Goal: Information Seeking & Learning: Check status

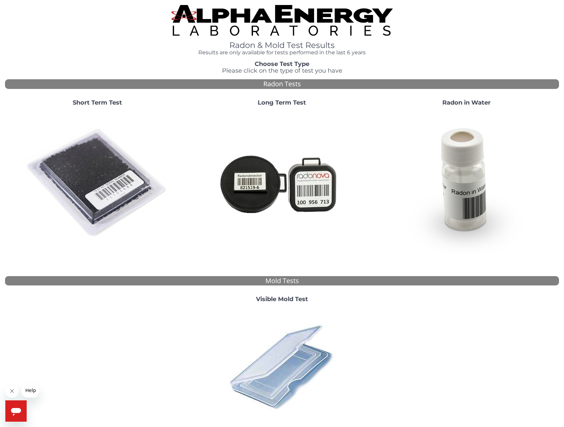
click at [108, 196] on img at bounding box center [97, 183] width 143 height 143
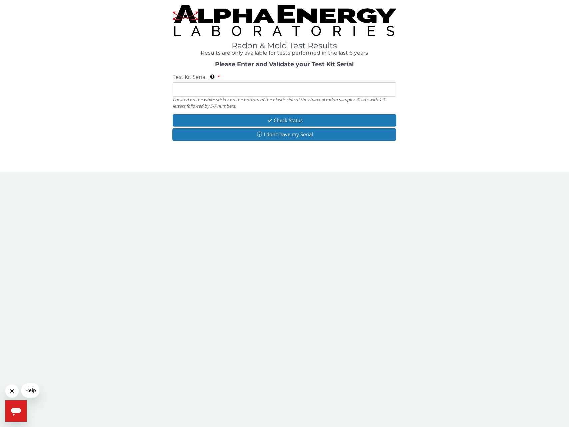
click at [197, 88] on input "Test Kit Serial Located on the white sticker on the bottom of the plastic side …" at bounding box center [285, 89] width 224 height 14
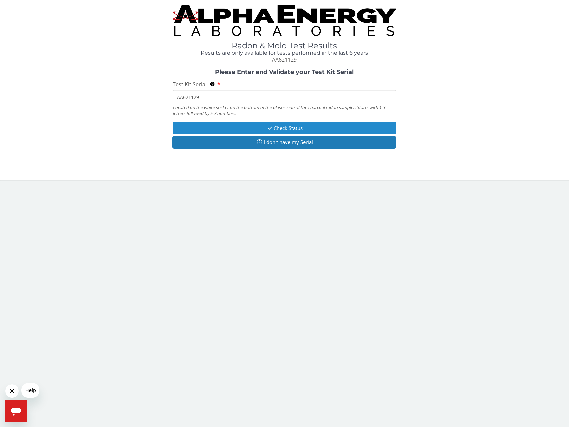
type input "AA621129"
click at [302, 129] on button "Check Status" at bounding box center [285, 128] width 224 height 12
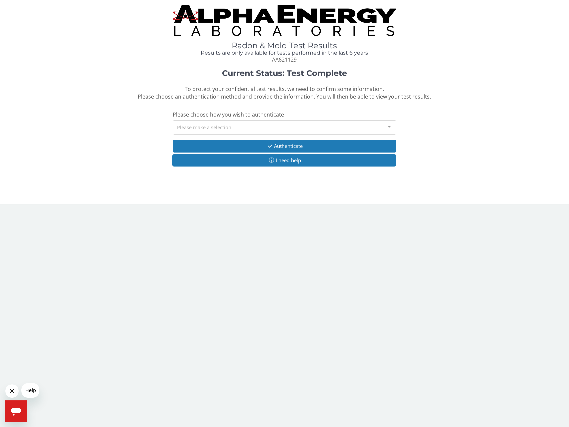
click at [336, 129] on div "Please make a selection" at bounding box center [285, 127] width 224 height 14
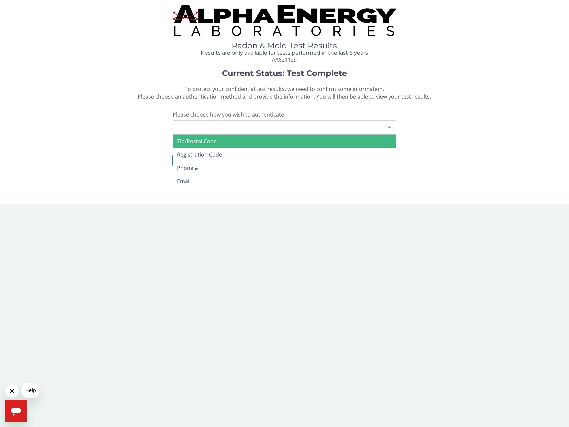
click at [334, 141] on span "Zip/Postal Code" at bounding box center [284, 141] width 223 height 13
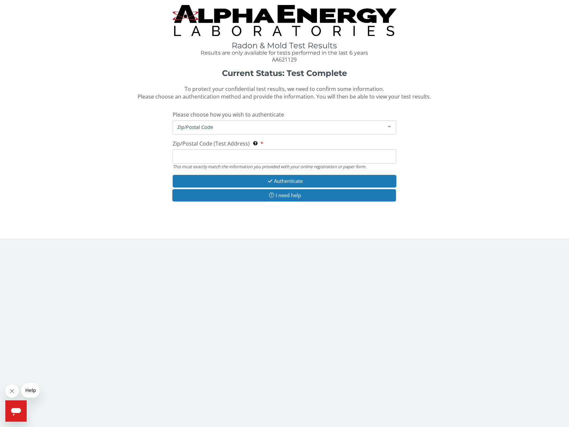
click at [252, 158] on input "Zip/Postal Code (Test Address) This must exactly match the information you prov…" at bounding box center [285, 156] width 224 height 14
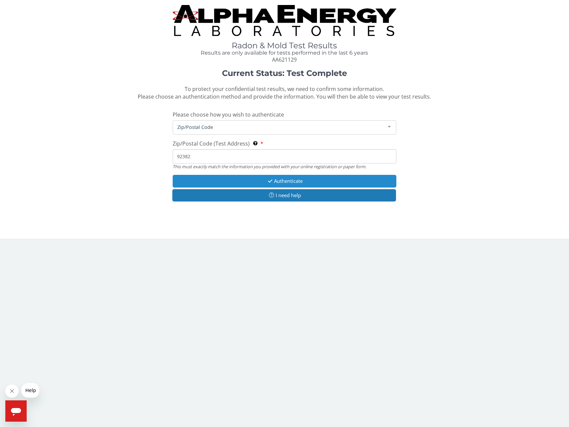
type input "92382"
click at [304, 179] on button "Authenticate" at bounding box center [285, 181] width 224 height 12
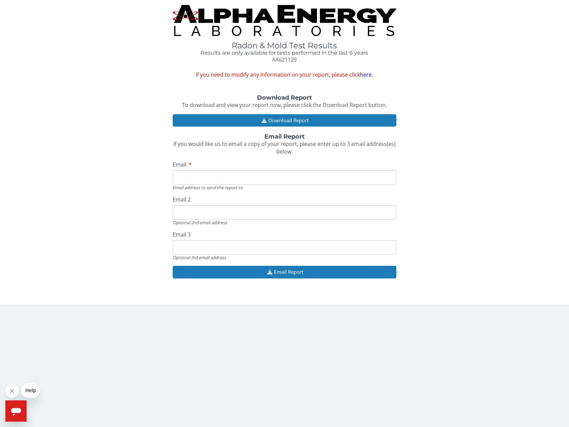
click at [221, 173] on input "Email" at bounding box center [285, 177] width 224 height 14
type input "lilfordwmn@gmail.com"
drag, startPoint x: 243, startPoint y: 215, endPoint x: 170, endPoint y: 221, distance: 73.9
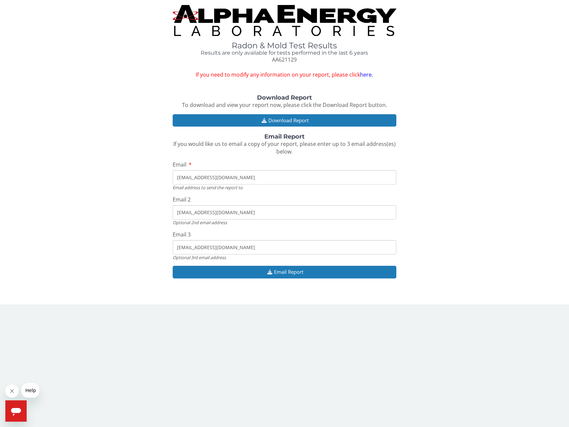
click at [169, 213] on div "Download Report To download and view your report now, please click the Download…" at bounding box center [284, 190] width 559 height 191
drag, startPoint x: 237, startPoint y: 243, endPoint x: 157, endPoint y: 247, distance: 80.8
click at [157, 244] on div "Download Report To download and view your report now, please click the Download…" at bounding box center [284, 190] width 559 height 191
drag, startPoint x: 238, startPoint y: 240, endPoint x: 215, endPoint y: 247, distance: 24.0
click at [213, 247] on input "lilfordwmn@gmail.com" at bounding box center [285, 247] width 224 height 14
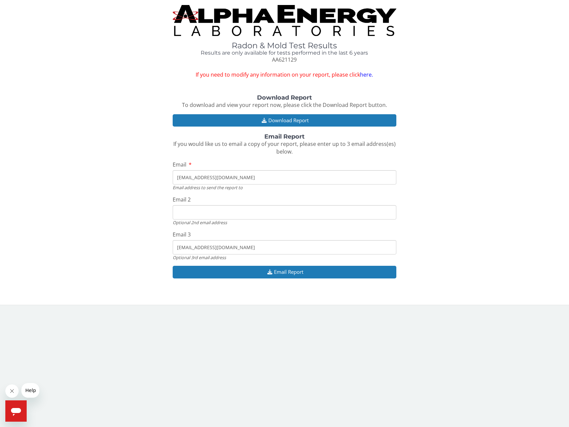
drag, startPoint x: 234, startPoint y: 247, endPoint x: 154, endPoint y: 251, distance: 79.5
click at [154, 248] on div "Download Report To download and view your report now, please click the Download…" at bounding box center [284, 190] width 559 height 191
click at [164, 292] on div at bounding box center [284, 293] width 559 height 4
click at [292, 273] on button "Email Report" at bounding box center [285, 272] width 224 height 12
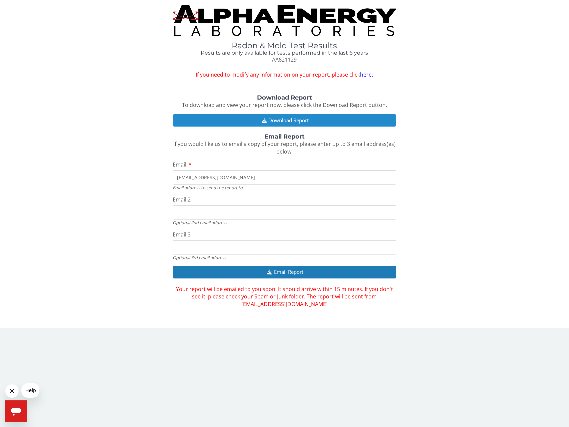
click at [291, 118] on button "Download Report" at bounding box center [285, 120] width 224 height 12
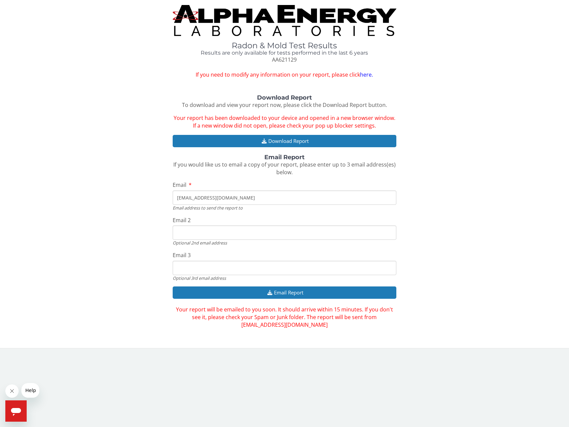
click at [213, 230] on input "Email 2" at bounding box center [285, 233] width 224 height 14
type input "jimrbeale@gmail.com"
drag, startPoint x: 238, startPoint y: 268, endPoint x: 172, endPoint y: 276, distance: 66.5
click at [169, 274] on div "Download Report To download and view your report now, please click the Download…" at bounding box center [284, 212] width 559 height 234
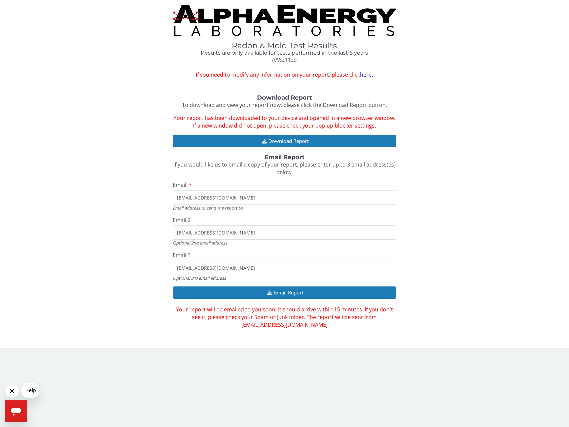
drag, startPoint x: 225, startPoint y: 265, endPoint x: 183, endPoint y: 268, distance: 42.2
click at [172, 266] on div "Download Report To download and view your report now, please click the Download…" at bounding box center [284, 212] width 559 height 234
drag, startPoint x: 235, startPoint y: 269, endPoint x: 161, endPoint y: 273, distance: 74.2
click at [163, 271] on div "Download Report To download and view your report now, please click the Download…" at bounding box center [284, 212] width 559 height 234
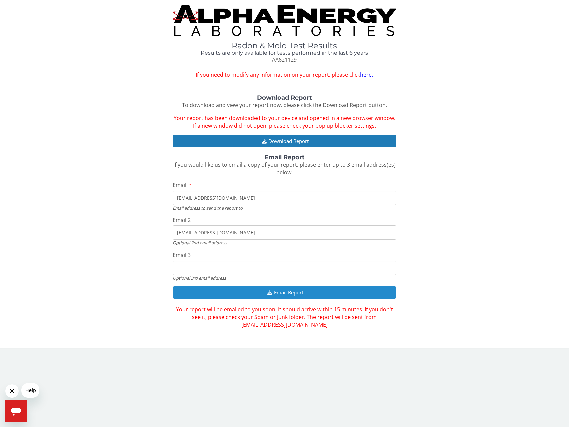
click at [280, 295] on button "Email Report" at bounding box center [285, 293] width 224 height 12
